Goal: Task Accomplishment & Management: Use online tool/utility

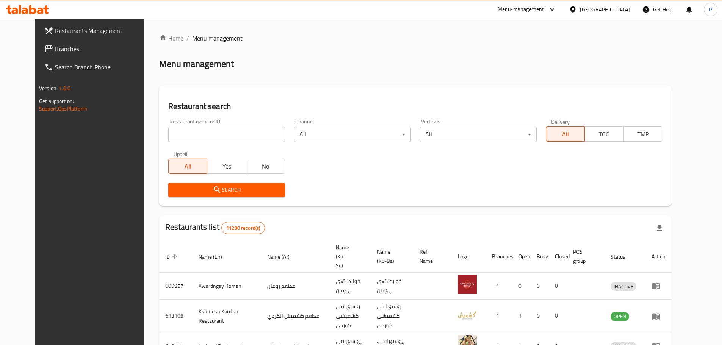
click at [236, 132] on input "search" at bounding box center [226, 134] width 117 height 15
type input "baxtyari sweets"
click at [235, 187] on span "Search" at bounding box center [226, 189] width 105 height 9
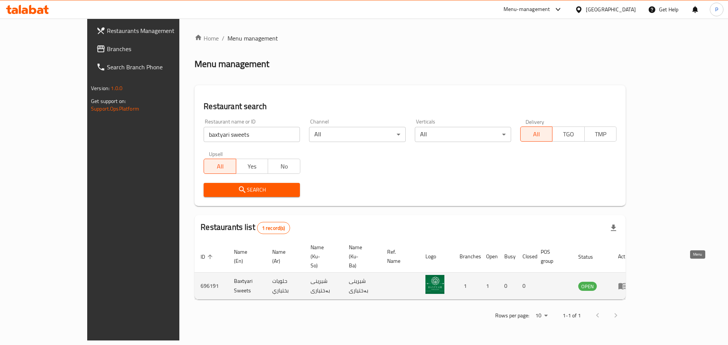
click at [627, 282] on icon "enhanced table" at bounding box center [622, 286] width 9 height 9
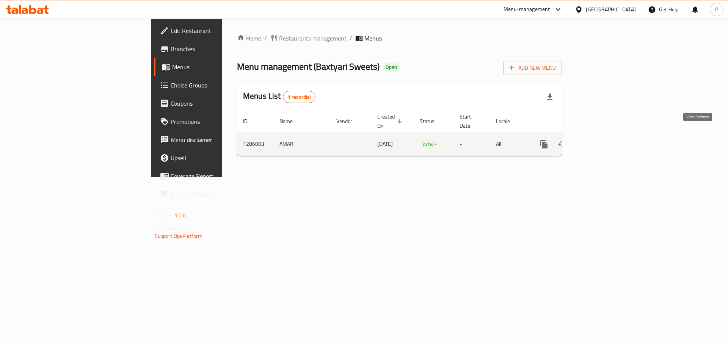
click at [603, 140] on icon "enhanced table" at bounding box center [598, 144] width 9 height 9
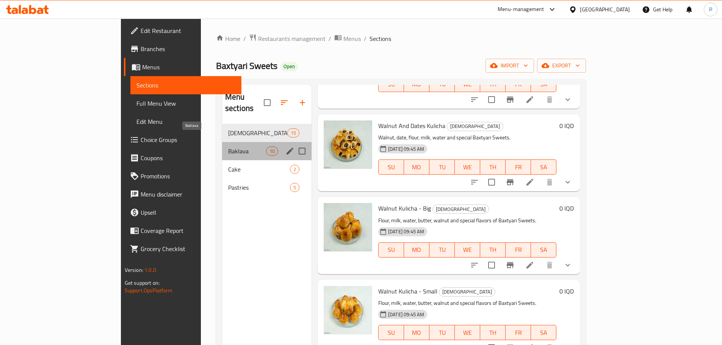
click at [228, 147] on span "Baklava" at bounding box center [247, 151] width 38 height 9
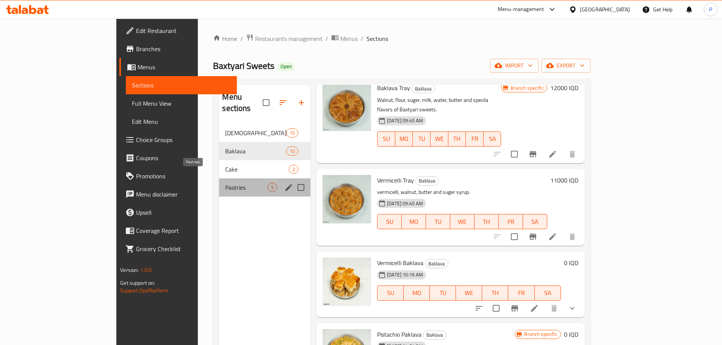
click at [225, 183] on span "Pastries" at bounding box center [246, 187] width 42 height 9
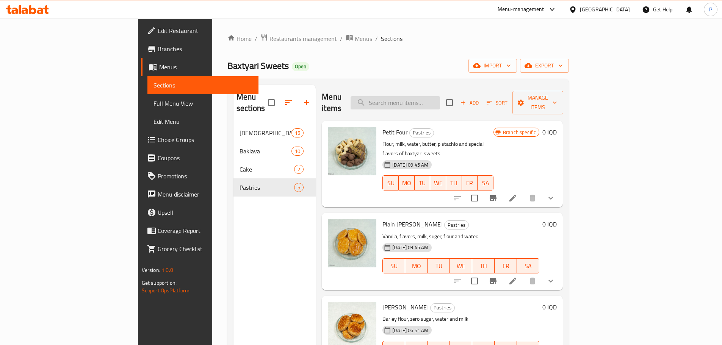
click at [421, 102] on input "search" at bounding box center [395, 102] width 89 height 13
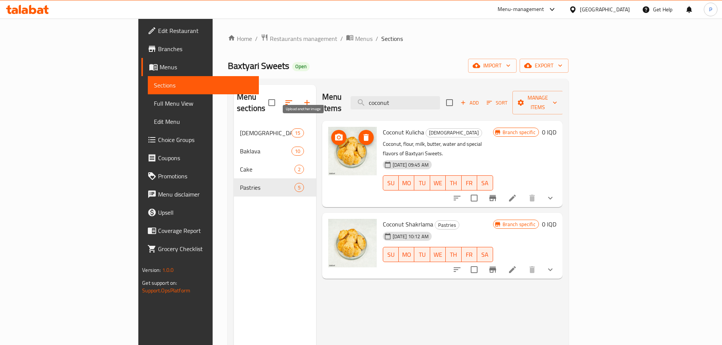
type input "coconut"
click at [331, 133] on span "upload picture" at bounding box center [338, 137] width 15 height 9
